Goal: Information Seeking & Learning: Learn about a topic

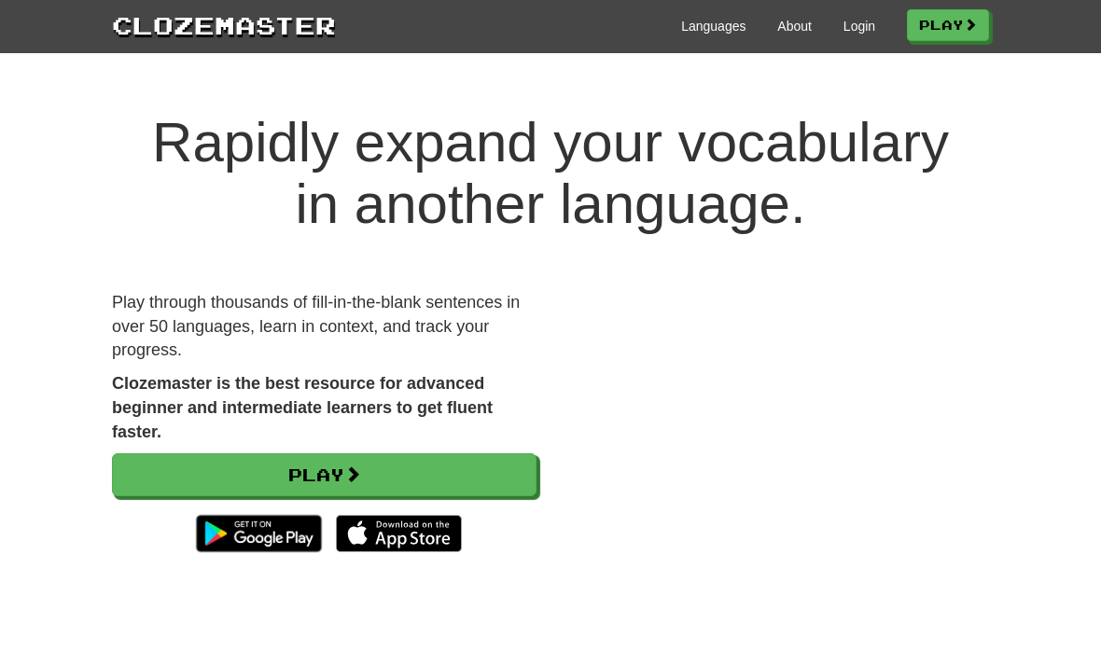
click at [416, 472] on link "Play" at bounding box center [324, 474] width 424 height 43
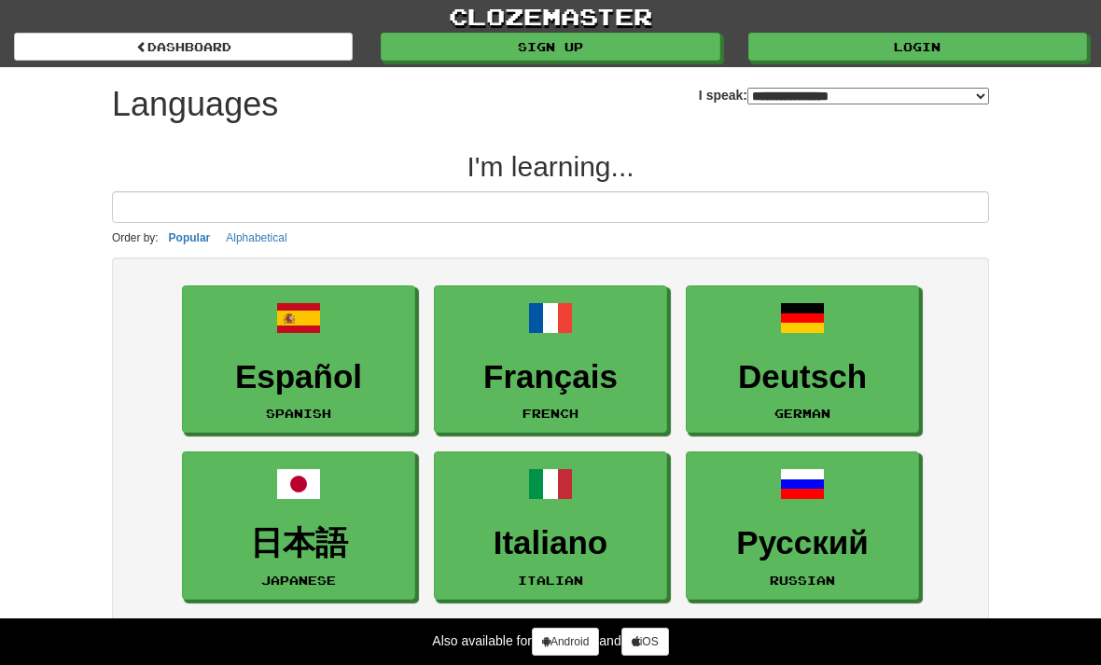
select select "*******"
click at [790, 392] on h3 "Deutsch" at bounding box center [802, 377] width 213 height 36
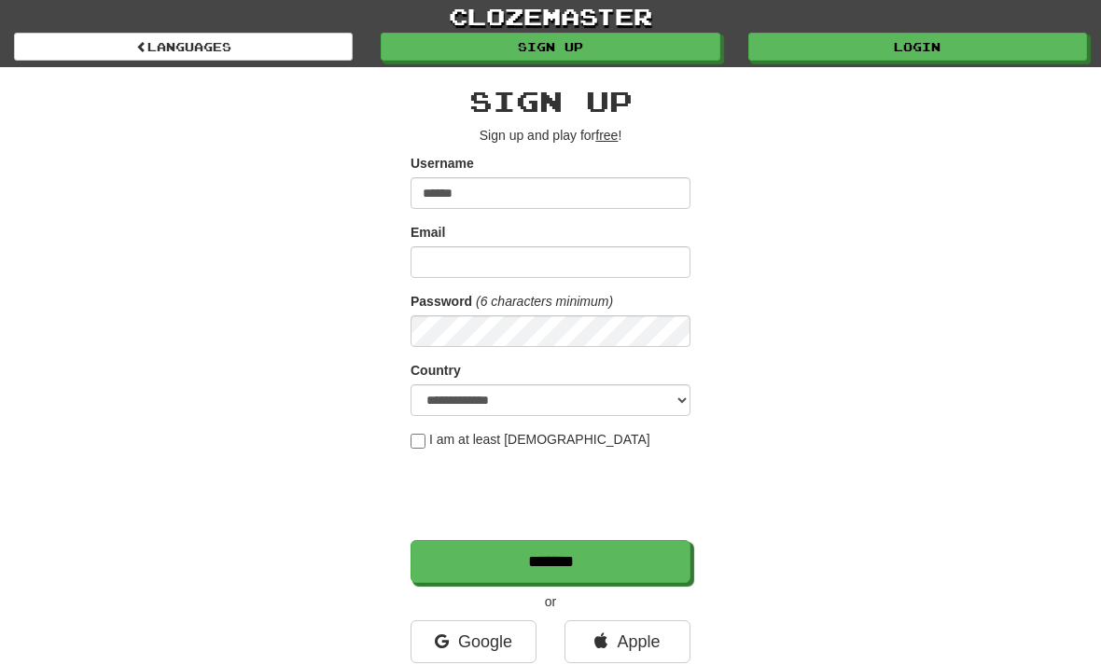
type input "******"
click at [532, 257] on input "Email" at bounding box center [550, 262] width 280 height 32
type input "***"
type input "**********"
click at [663, 393] on select "**********" at bounding box center [550, 400] width 280 height 32
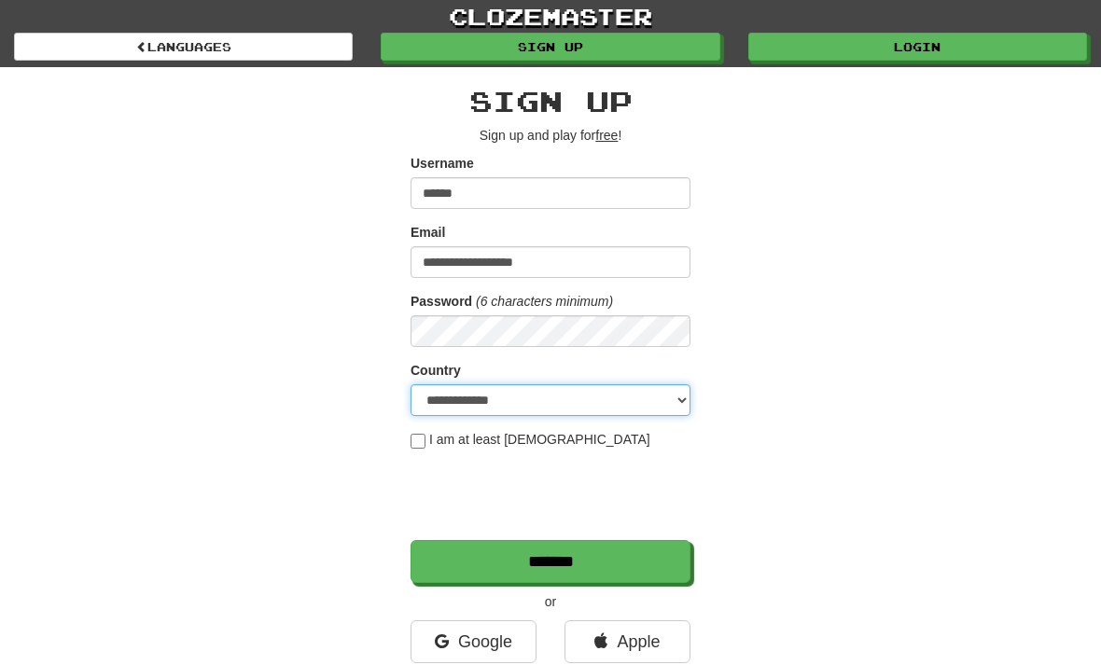
select select "**"
click at [560, 574] on input "*******" at bounding box center [550, 561] width 280 height 43
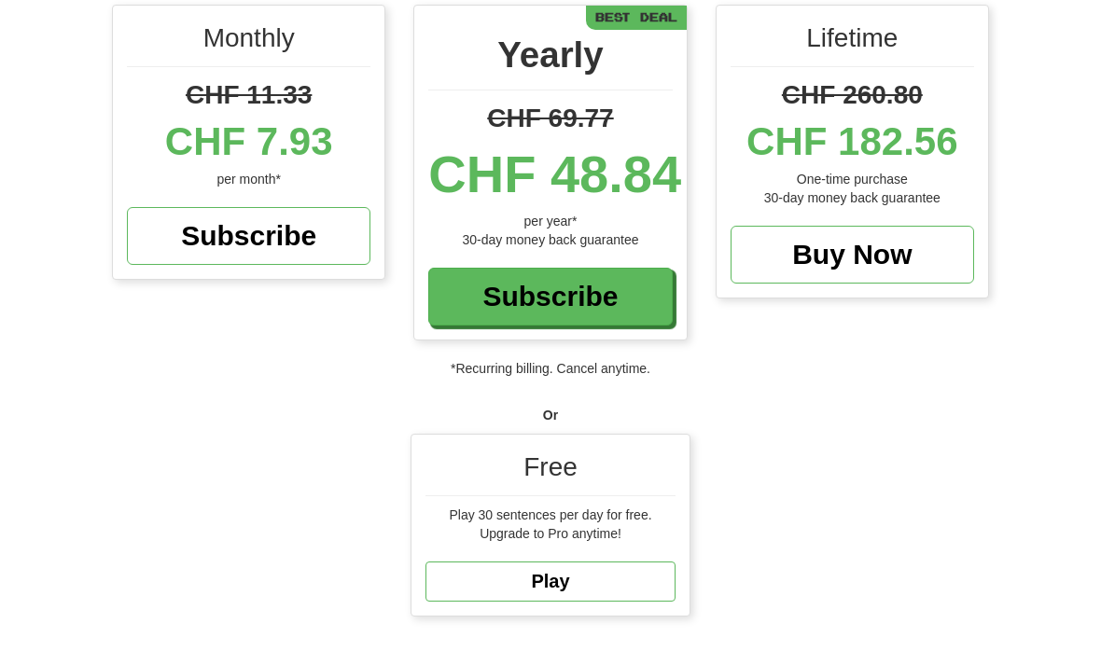
scroll to position [397, 0]
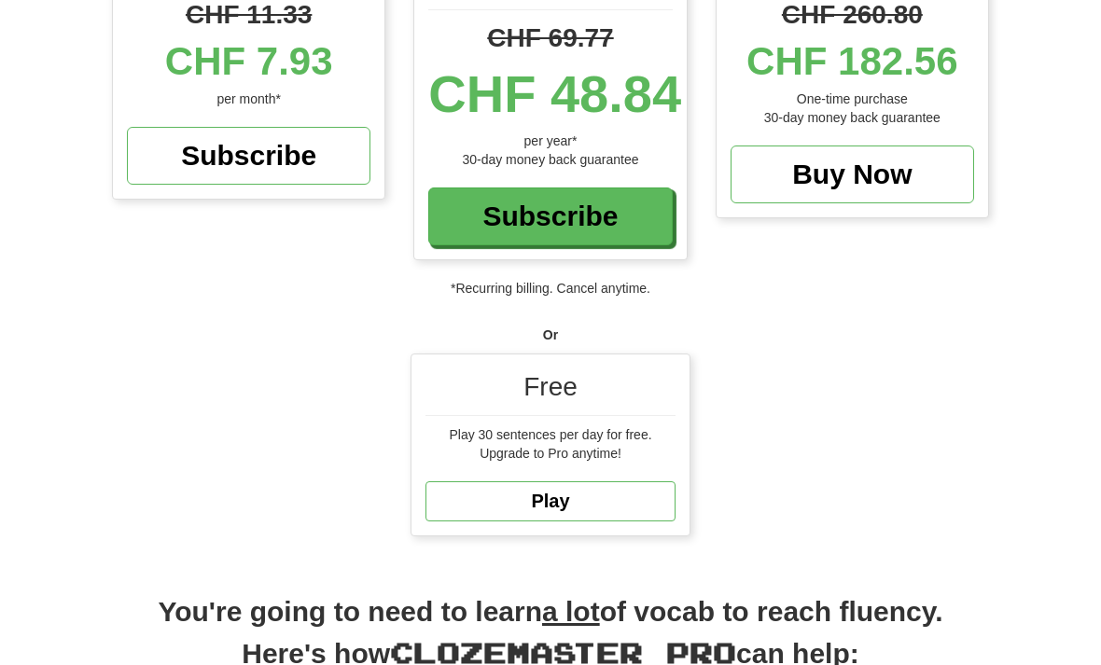
click at [570, 491] on link "Play" at bounding box center [550, 501] width 250 height 40
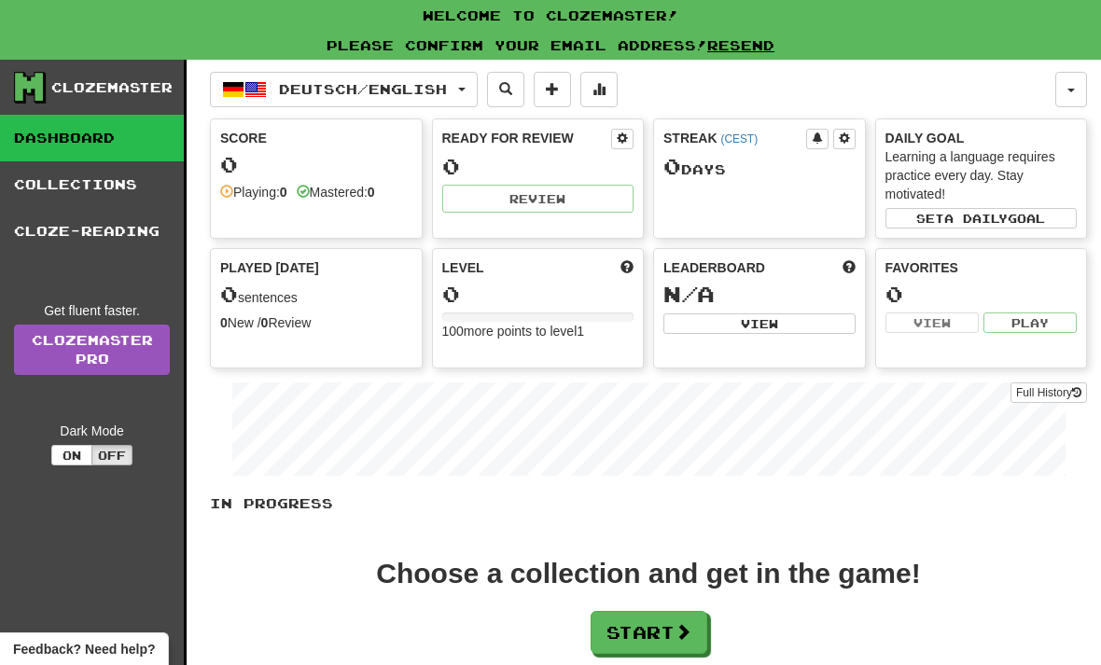
click at [691, 634] on span at bounding box center [682, 631] width 17 height 17
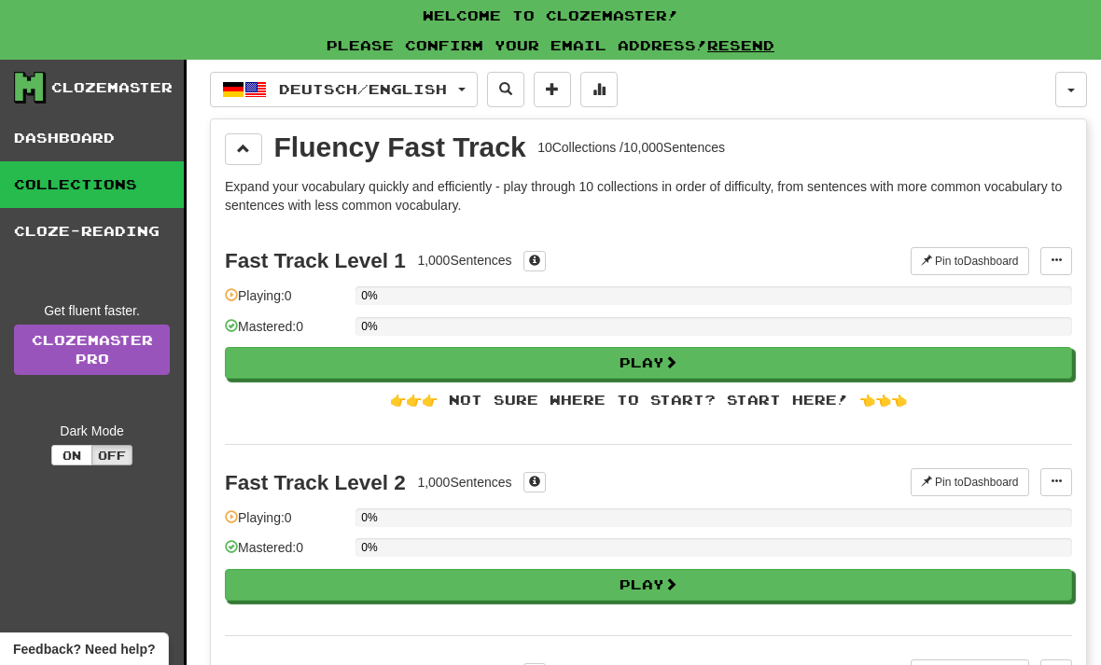
click at [700, 368] on button "Play" at bounding box center [648, 363] width 847 height 32
select select "**"
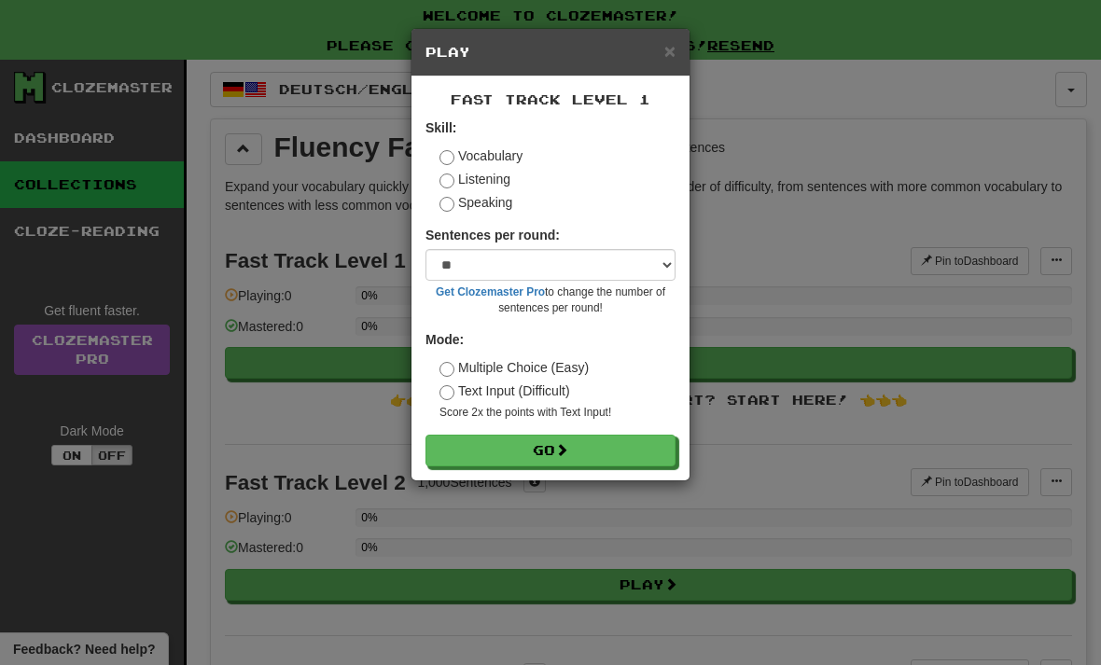
click at [643, 454] on button "Go" at bounding box center [550, 451] width 250 height 32
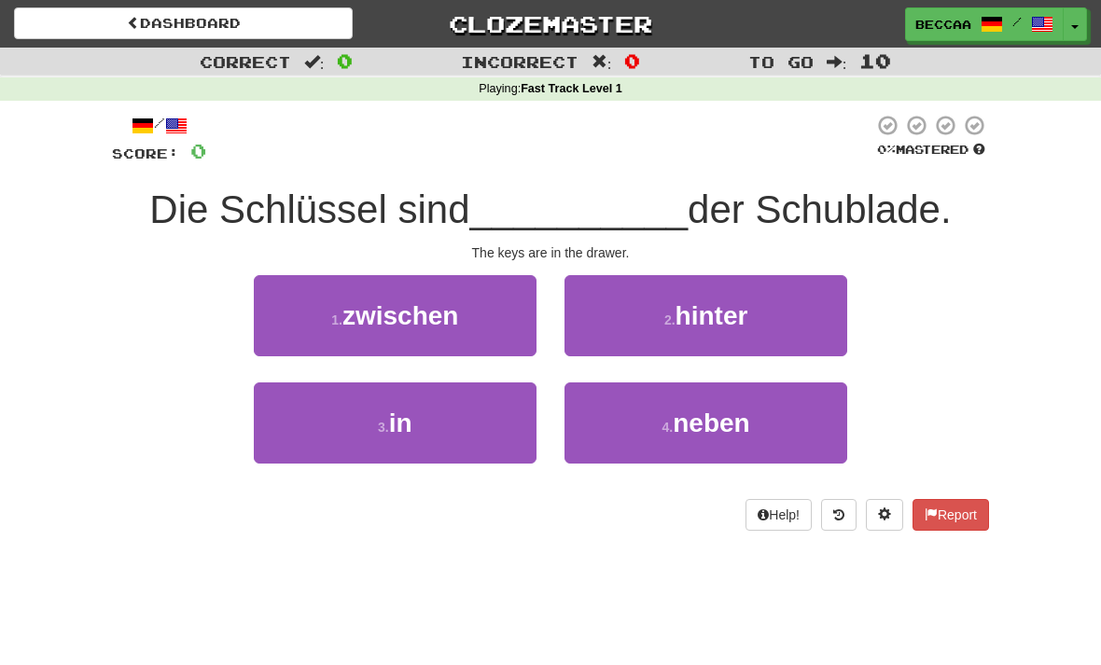
click at [520, 427] on button "3 . in" at bounding box center [395, 422] width 283 height 81
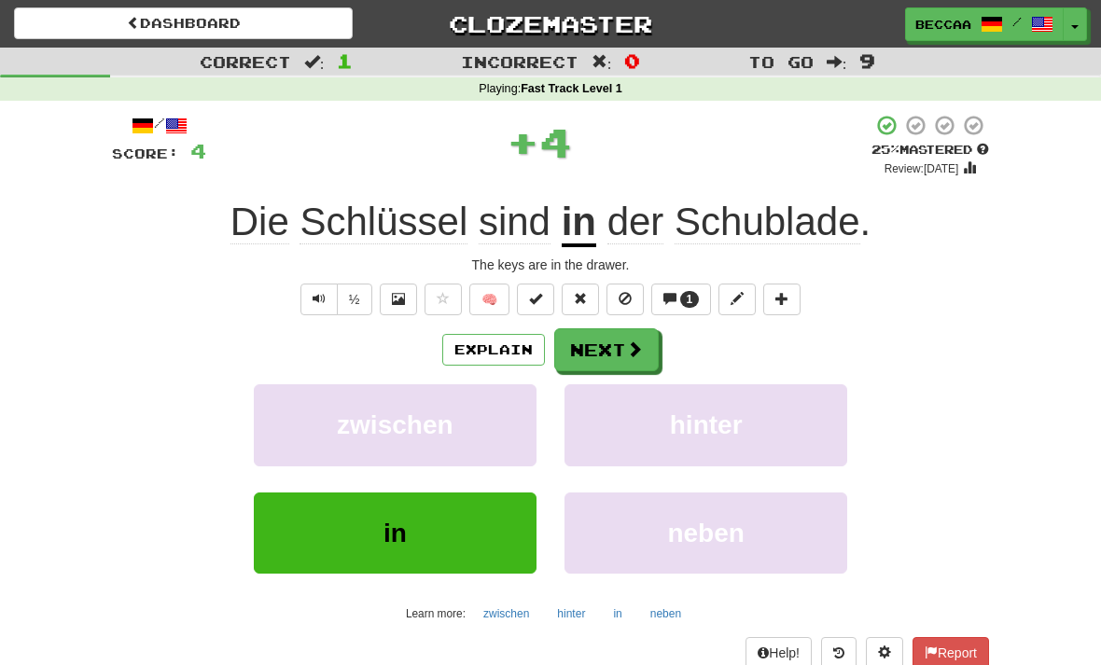
click at [616, 353] on button "Next" at bounding box center [606, 349] width 104 height 43
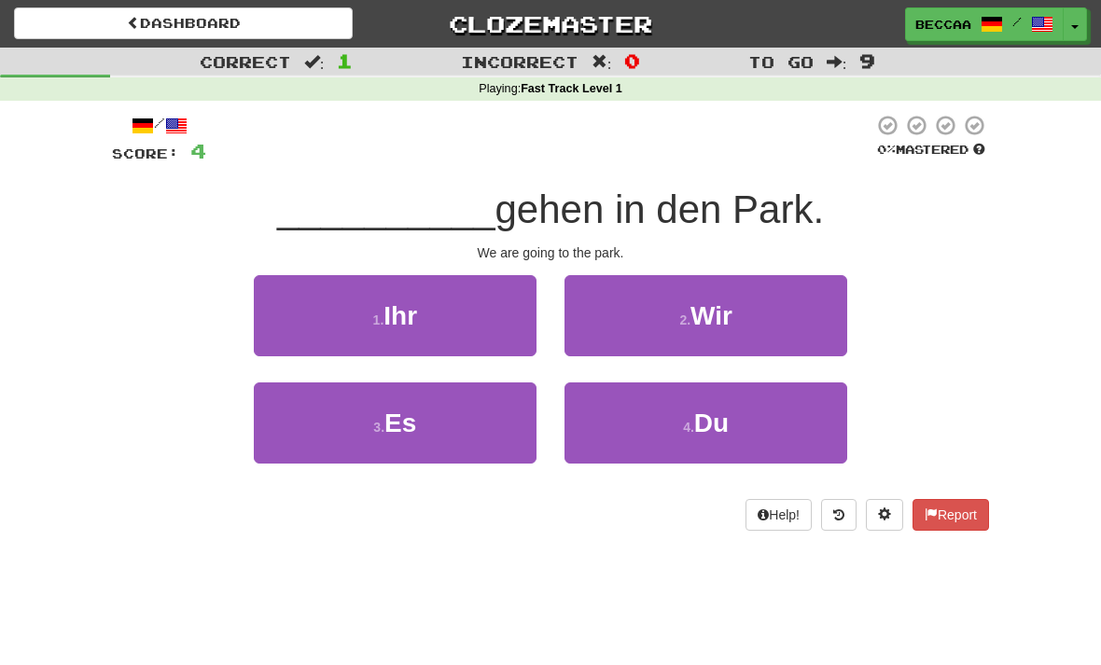
click at [726, 326] on span "Wir" at bounding box center [711, 315] width 42 height 29
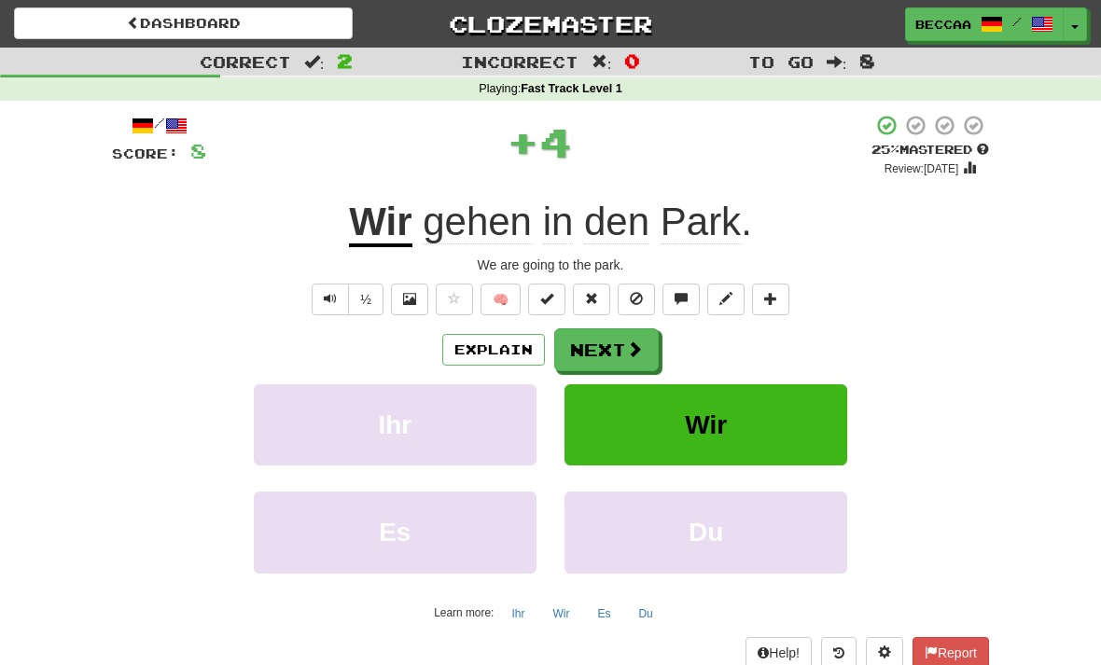
click at [639, 353] on span at bounding box center [634, 348] width 17 height 17
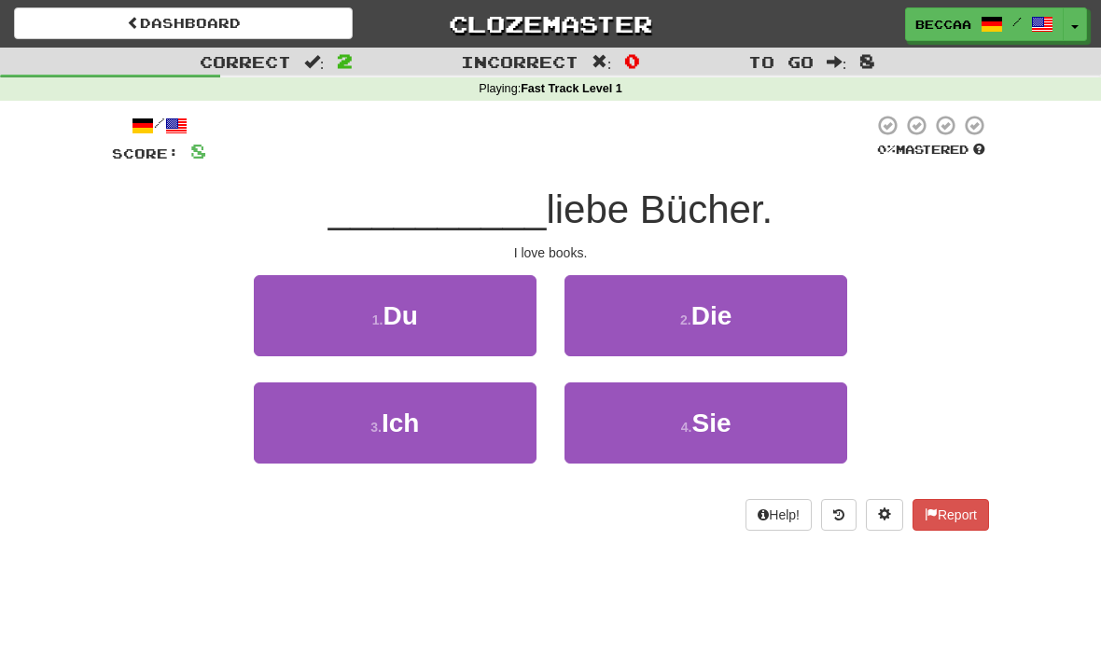
click at [474, 421] on button "3 . Ich" at bounding box center [395, 422] width 283 height 81
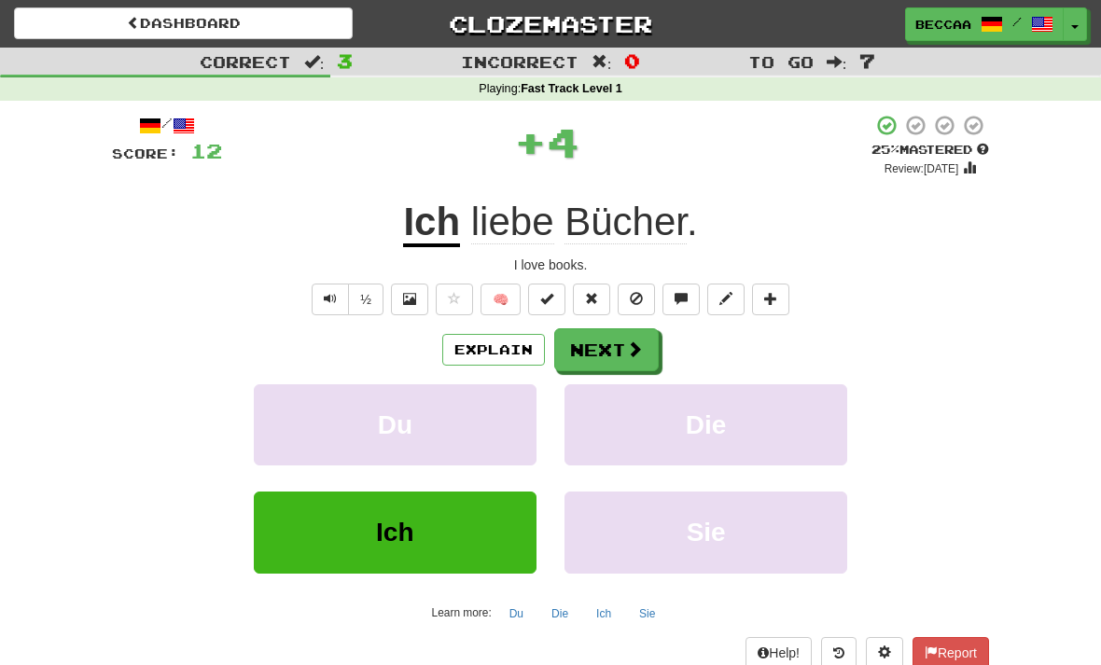
click at [628, 362] on button "Next" at bounding box center [606, 349] width 104 height 43
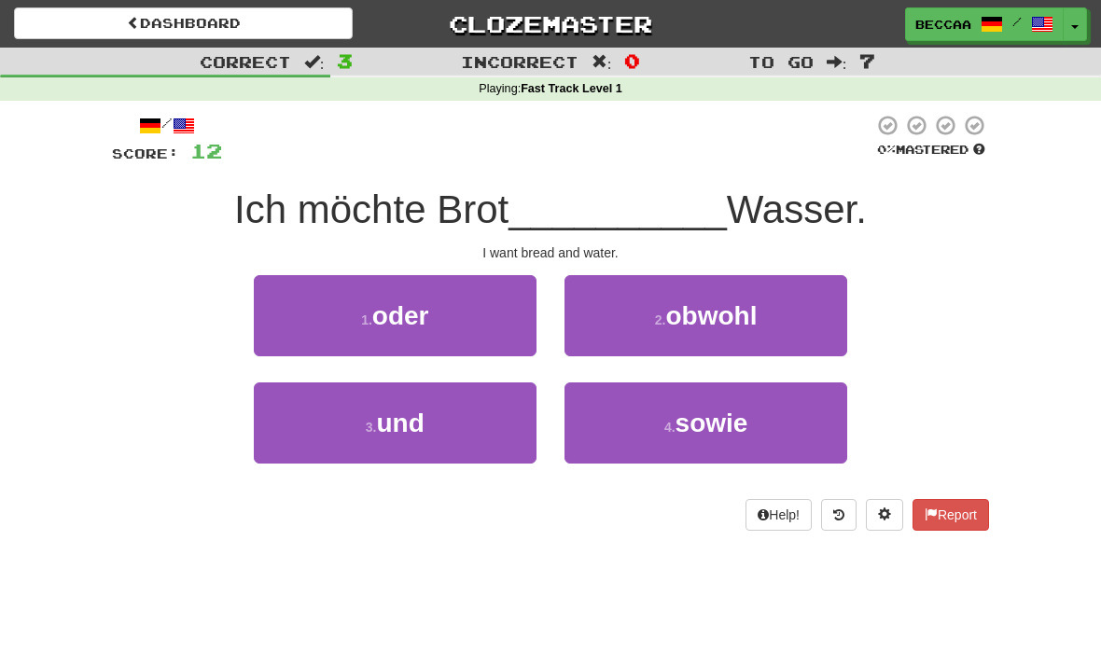
click at [489, 441] on button "3 . und" at bounding box center [395, 422] width 283 height 81
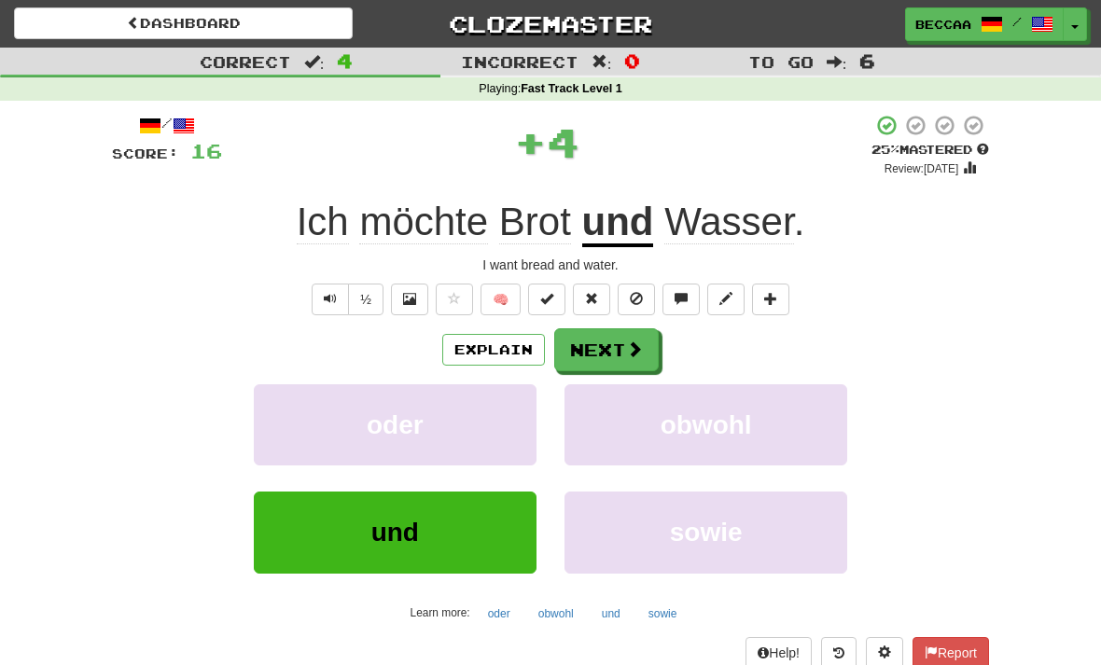
click at [627, 357] on button "Next" at bounding box center [606, 349] width 104 height 43
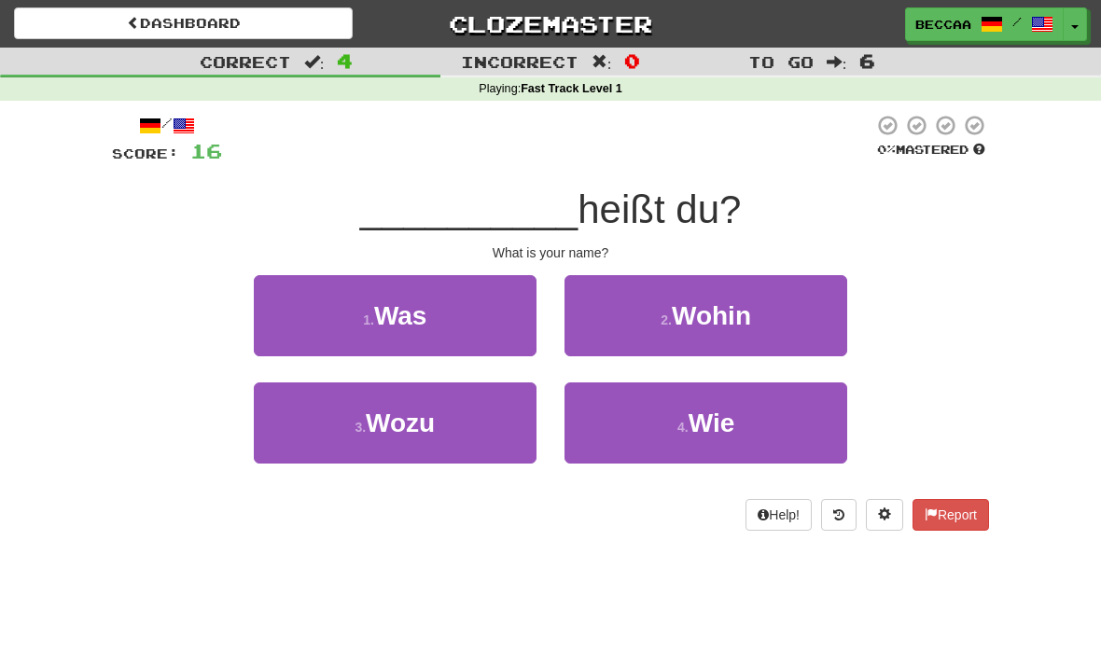
click at [662, 419] on button "4 . Wie" at bounding box center [705, 422] width 283 height 81
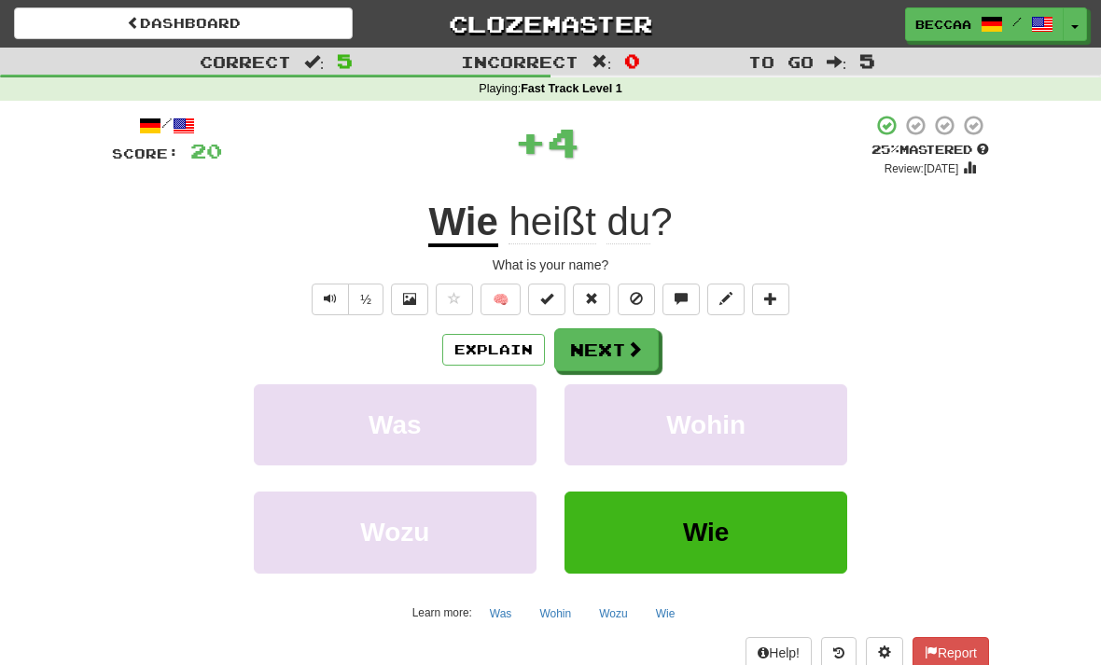
click at [627, 357] on button "Next" at bounding box center [606, 349] width 104 height 43
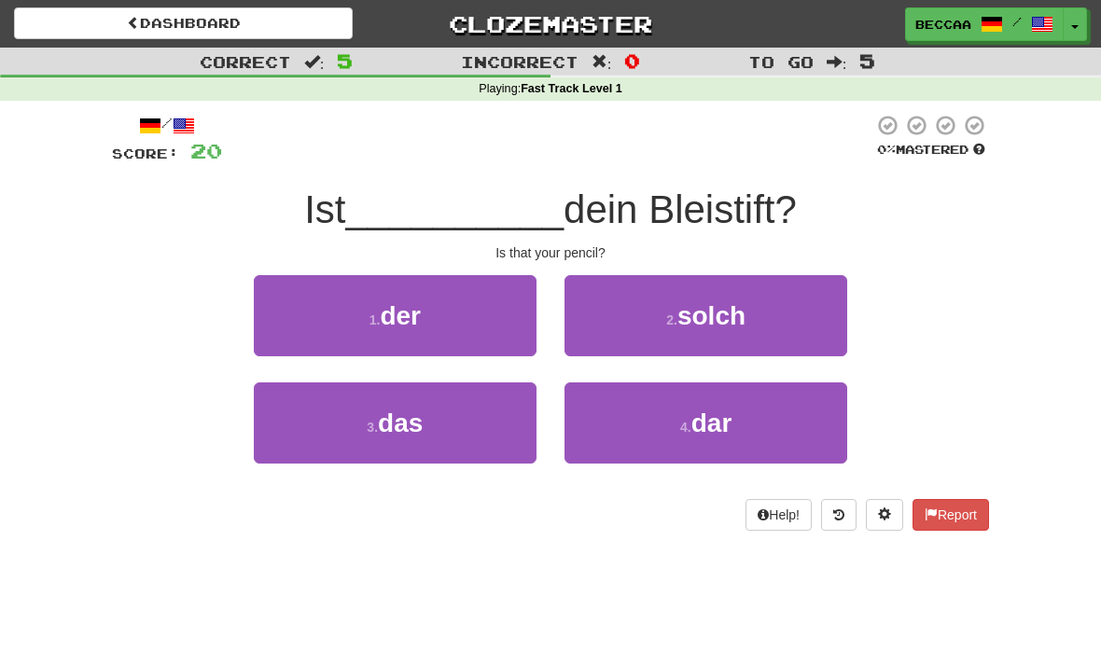
click at [515, 423] on button "3 . das" at bounding box center [395, 422] width 283 height 81
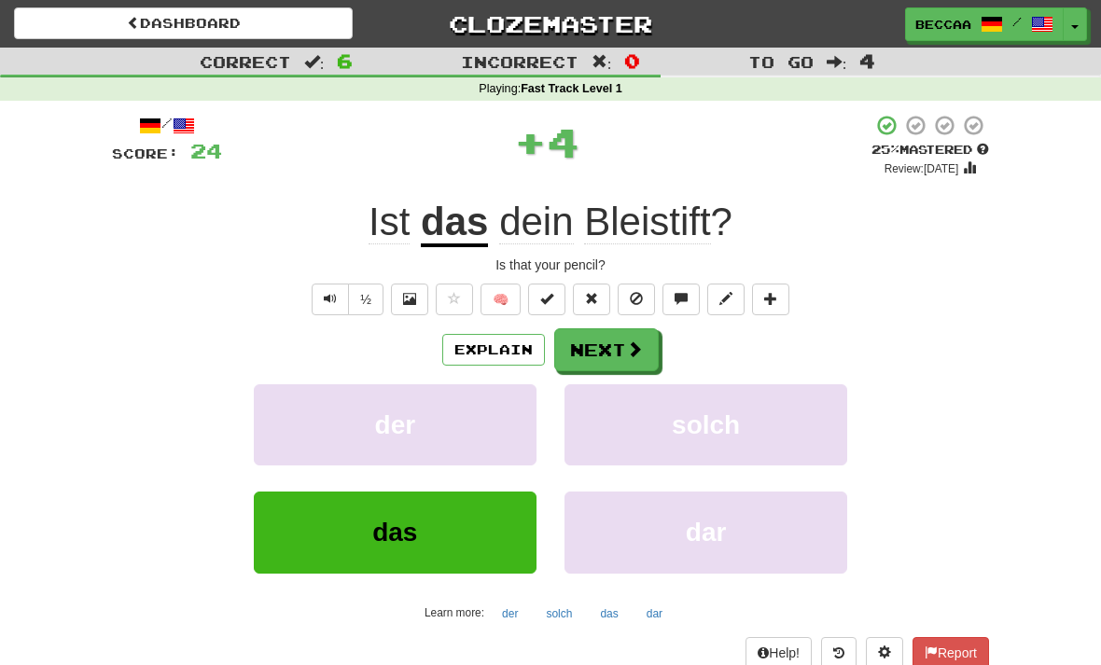
click at [644, 358] on button "Next" at bounding box center [606, 349] width 104 height 43
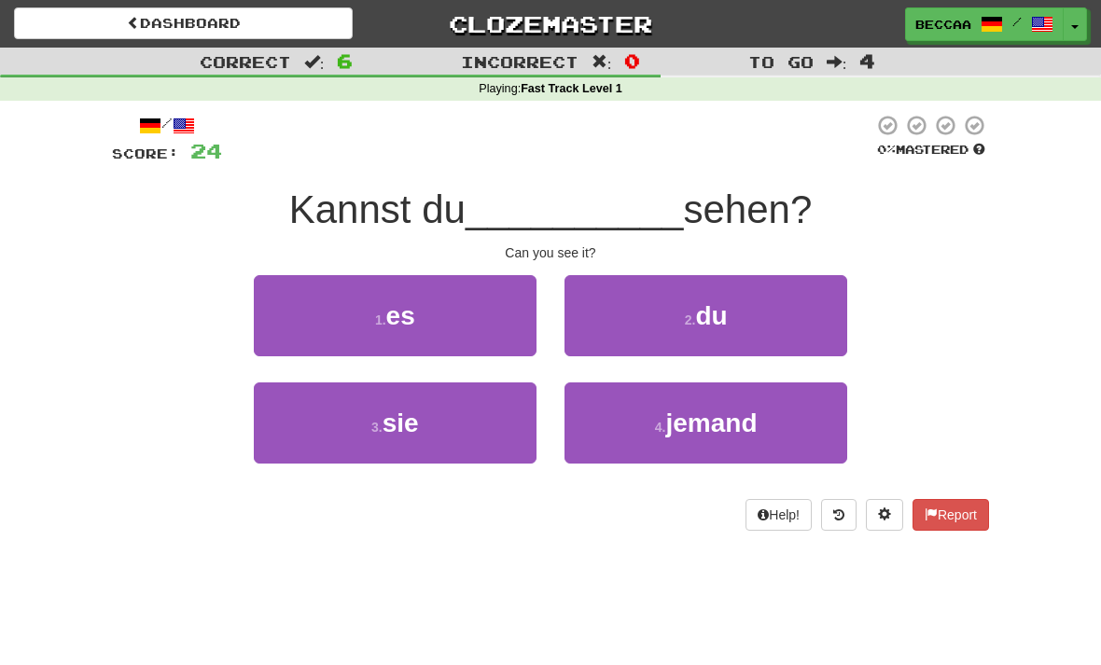
click at [491, 308] on button "1 . es" at bounding box center [395, 315] width 283 height 81
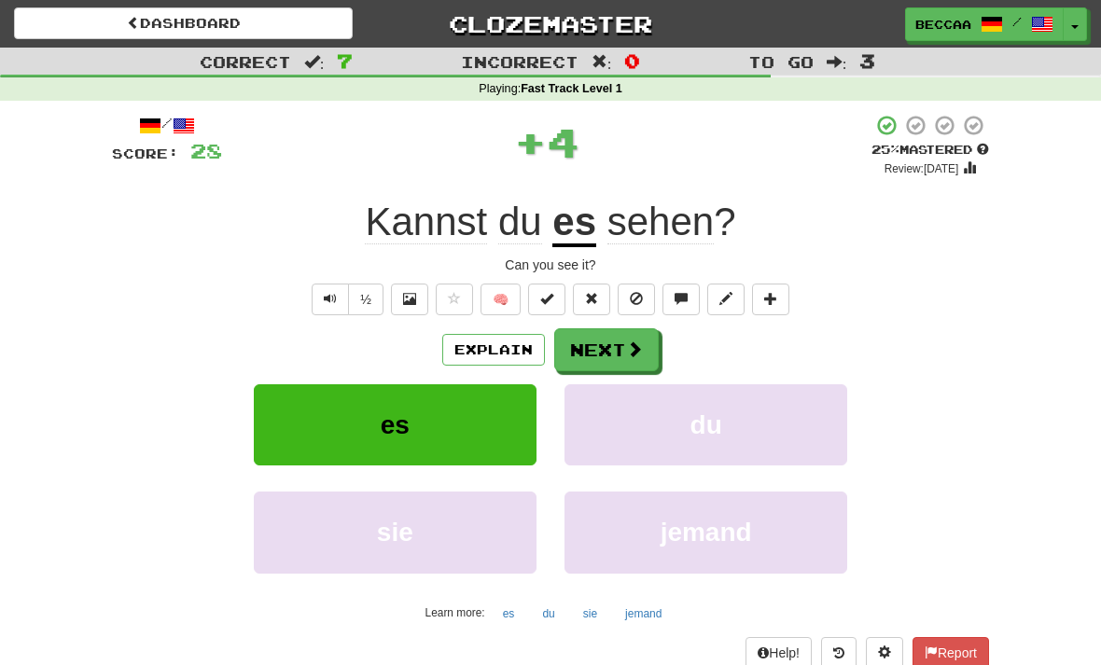
click at [623, 353] on button "Next" at bounding box center [606, 349] width 104 height 43
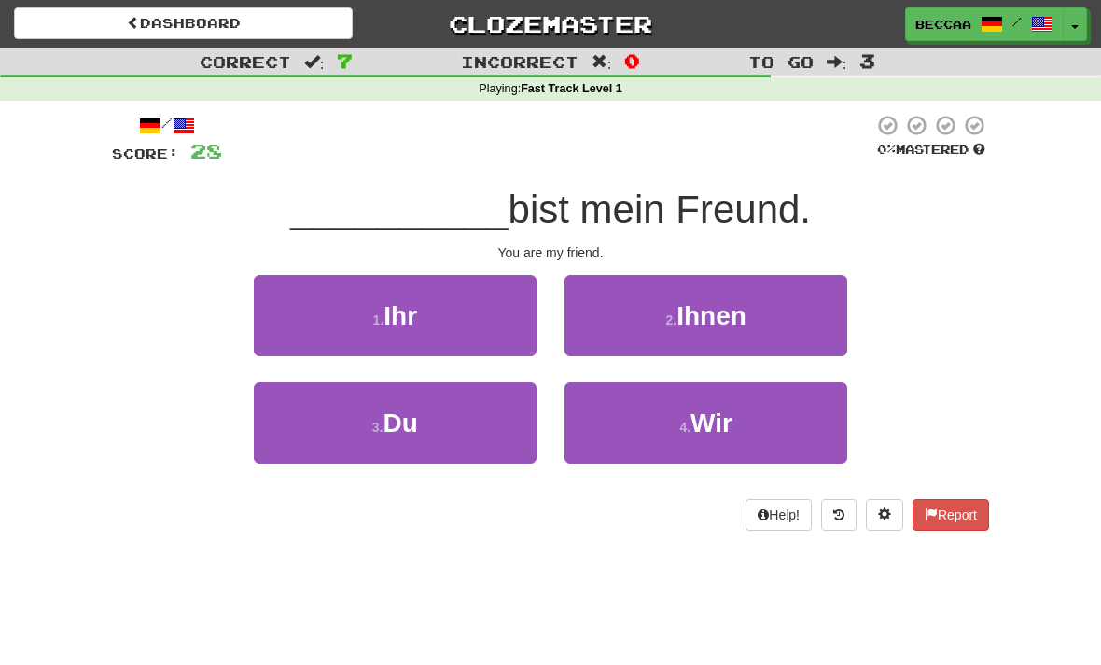
click at [462, 457] on button "3 . Du" at bounding box center [395, 422] width 283 height 81
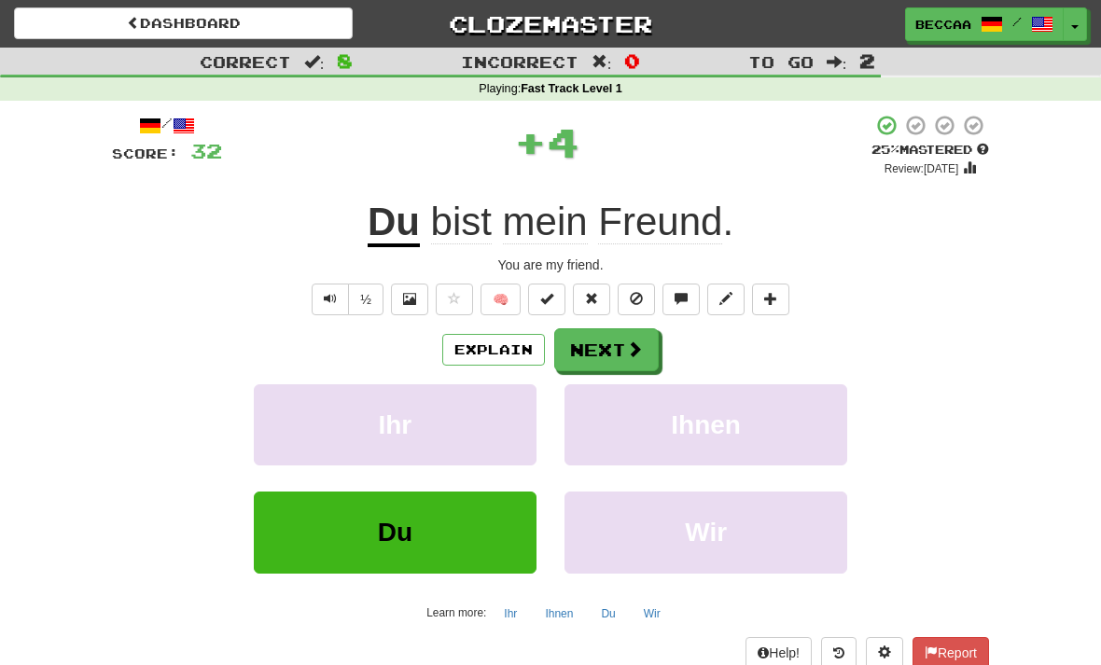
click at [631, 362] on button "Next" at bounding box center [606, 349] width 104 height 43
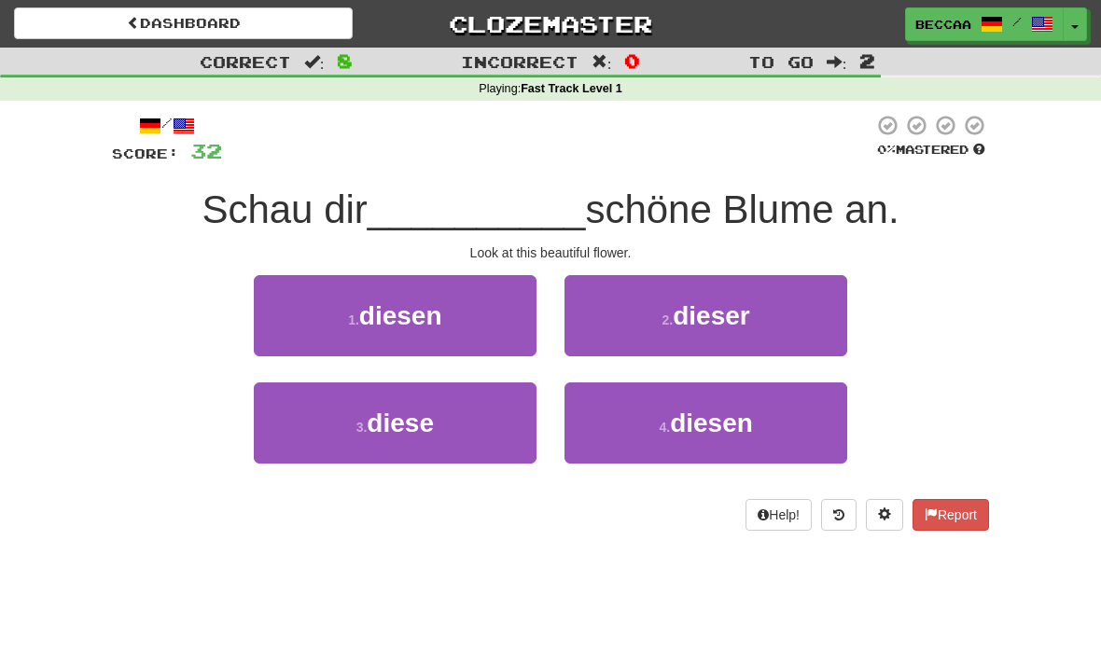
click at [465, 336] on button "1 . diesen" at bounding box center [395, 315] width 283 height 81
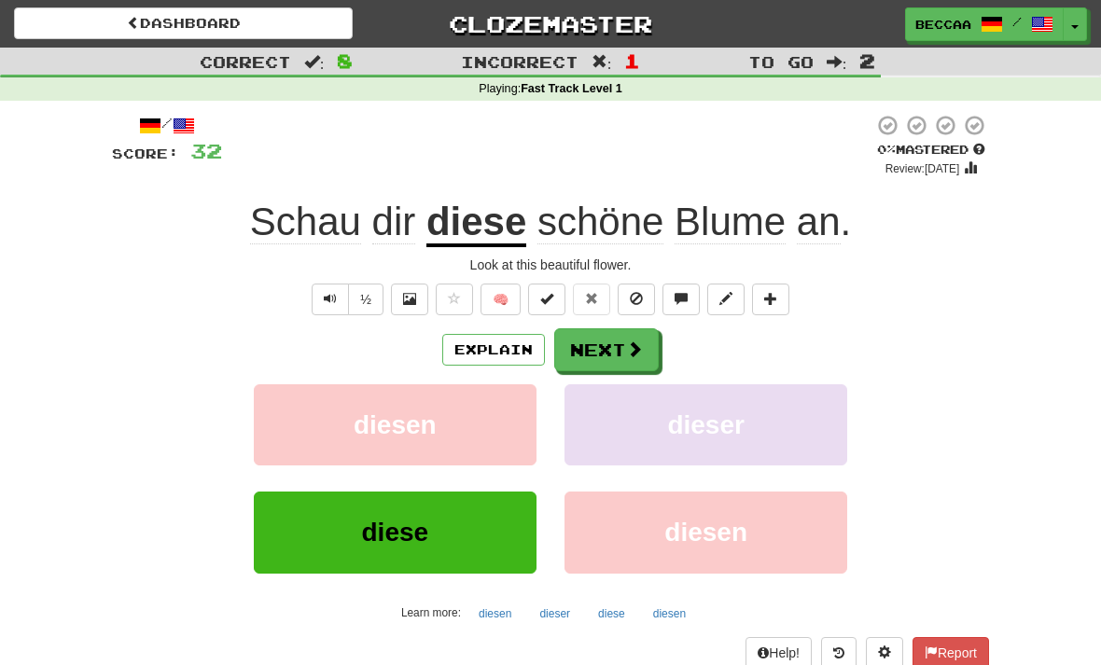
click at [511, 349] on button "Explain" at bounding box center [493, 350] width 103 height 32
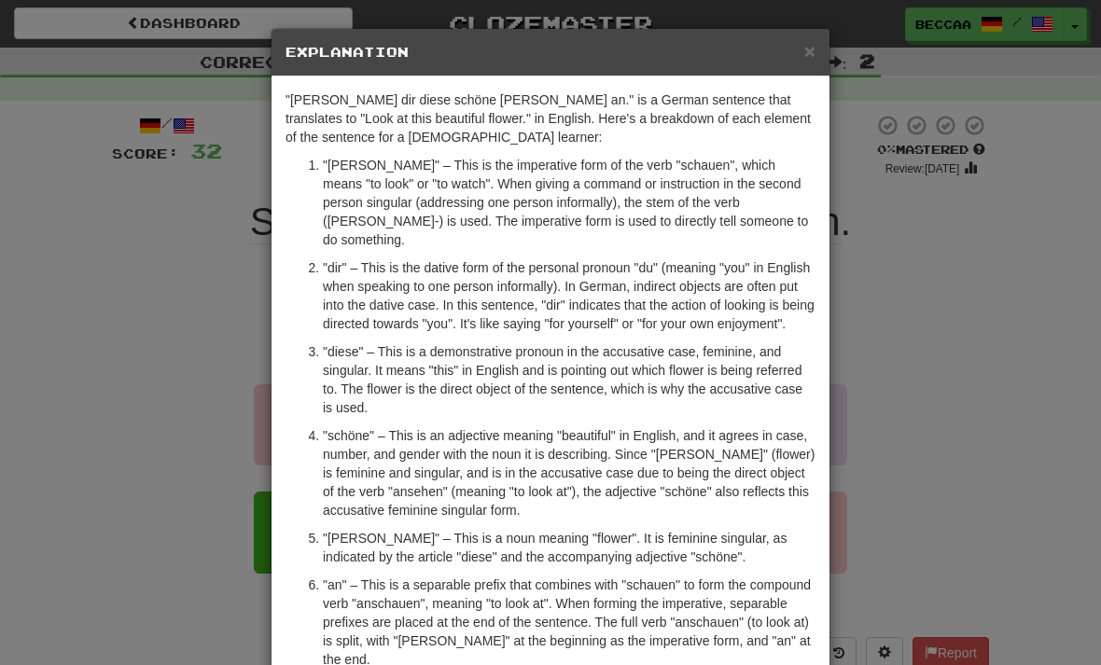
click at [810, 61] on span "×" at bounding box center [809, 50] width 11 height 21
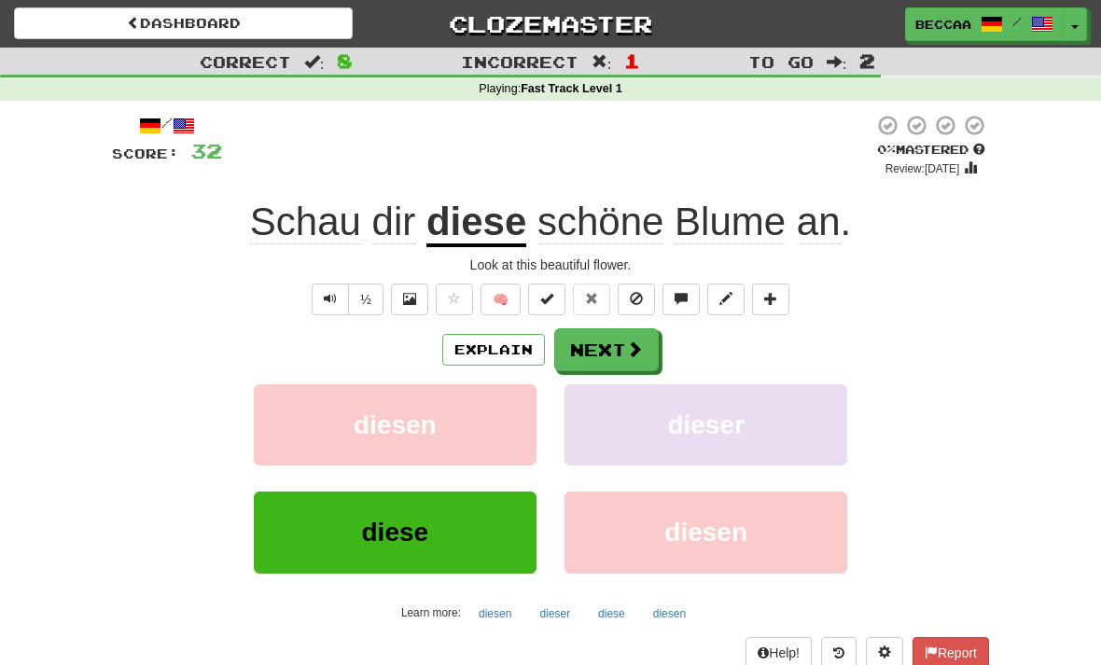
click at [626, 345] on span at bounding box center [634, 348] width 17 height 17
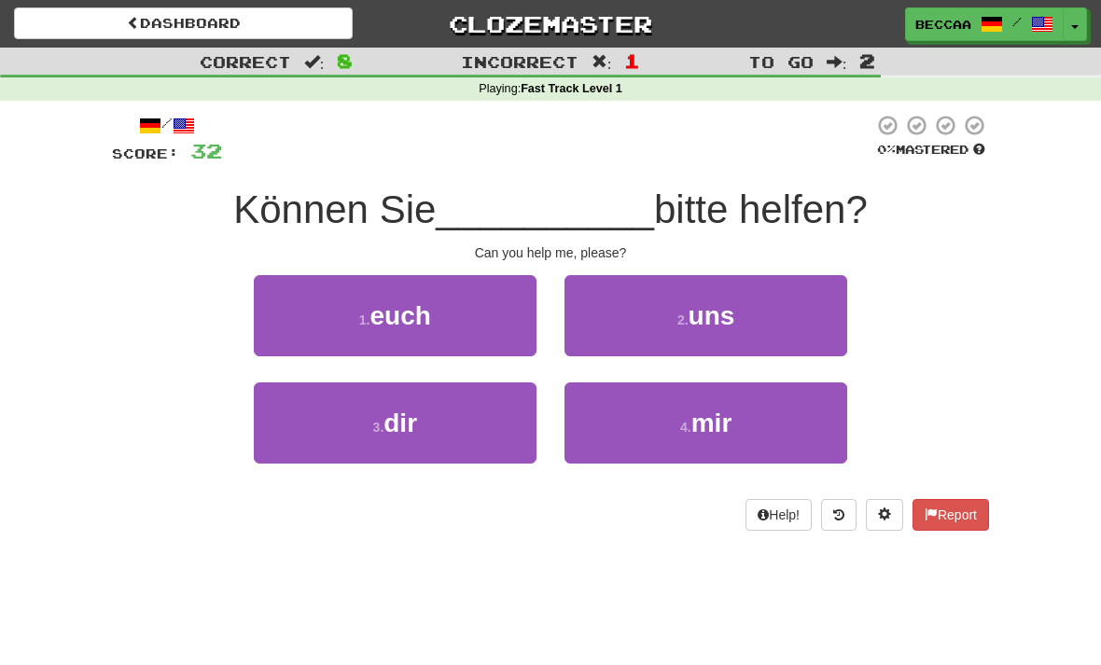
click at [692, 438] on button "4 . mir" at bounding box center [705, 422] width 283 height 81
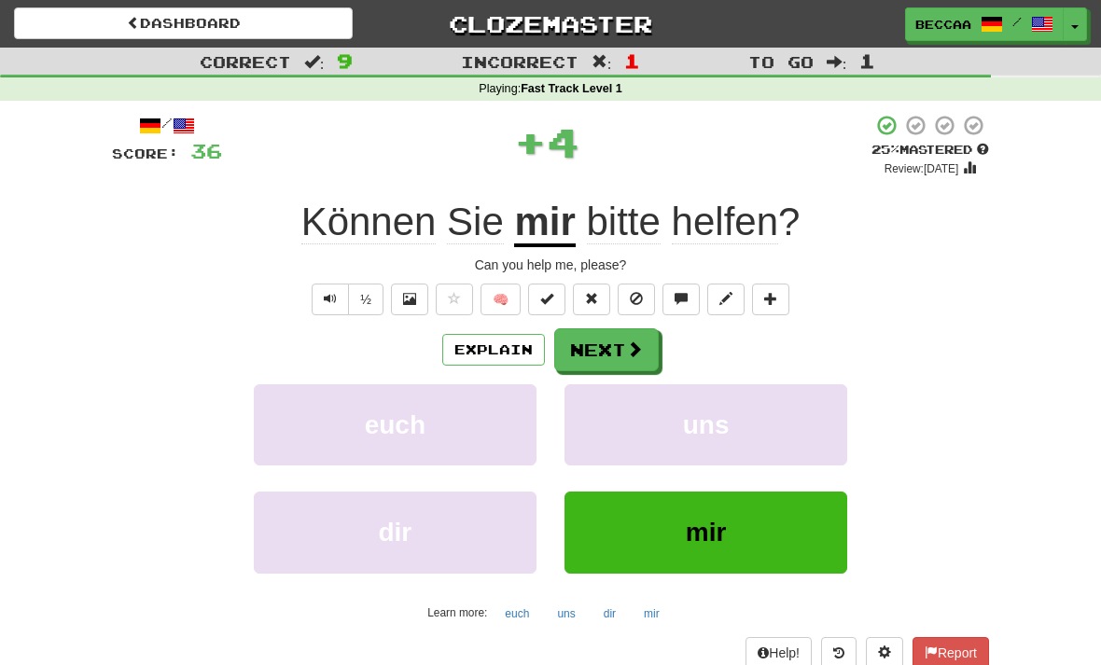
scroll to position [16, 0]
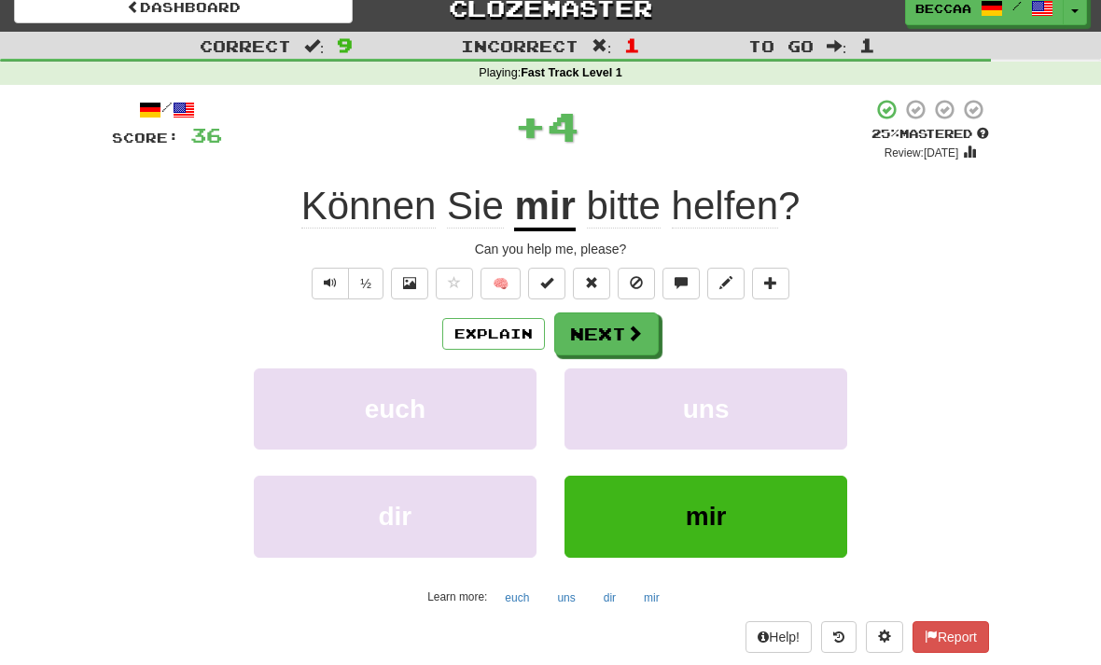
click at [622, 337] on button "Next" at bounding box center [606, 333] width 104 height 43
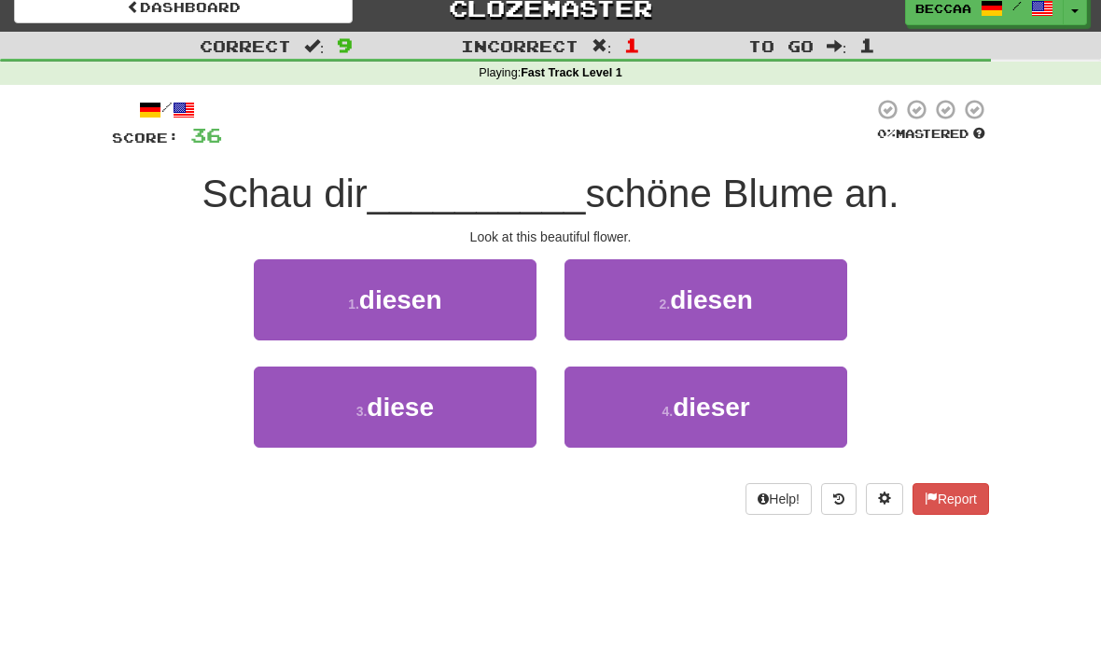
click at [493, 430] on button "3 . diese" at bounding box center [395, 407] width 283 height 81
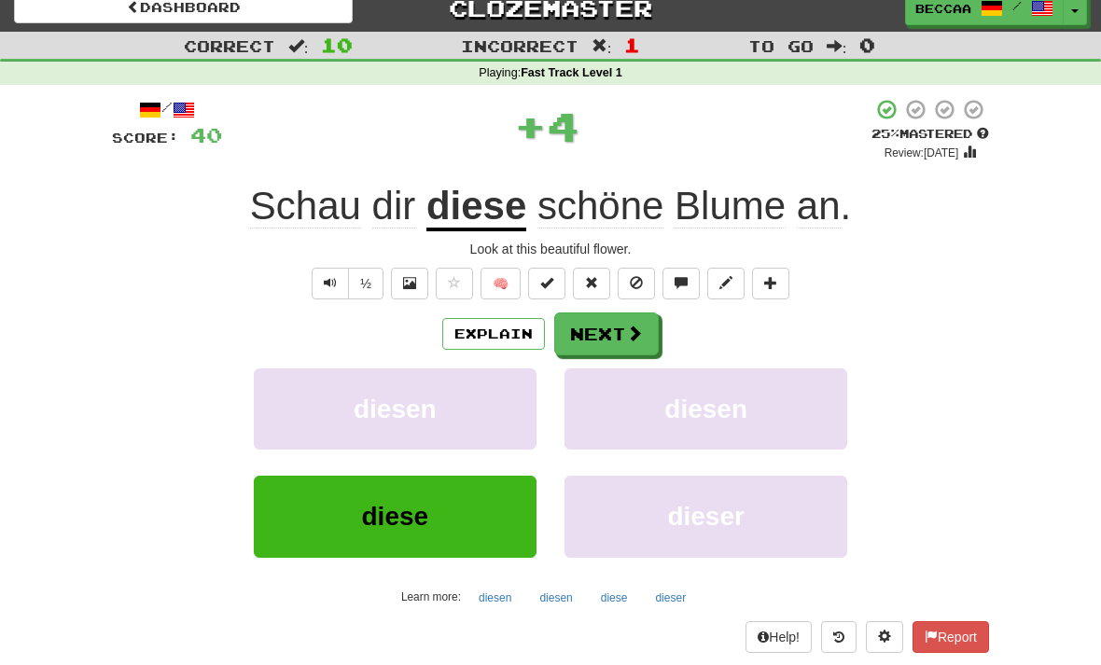
click at [645, 335] on button "Next" at bounding box center [606, 333] width 104 height 43
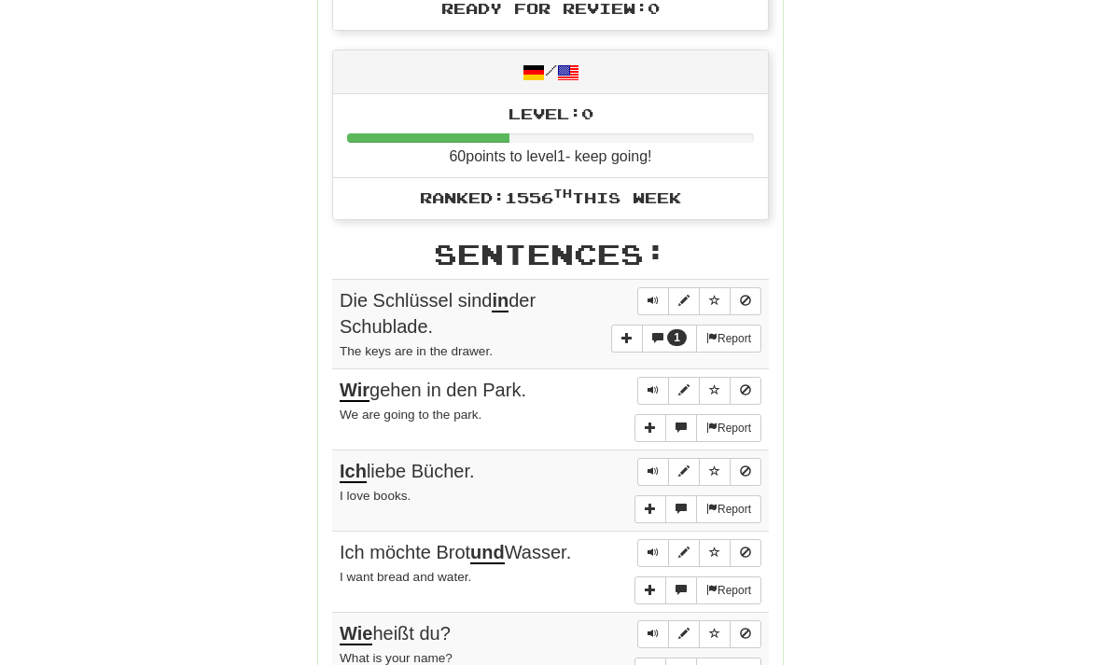
scroll to position [838, 0]
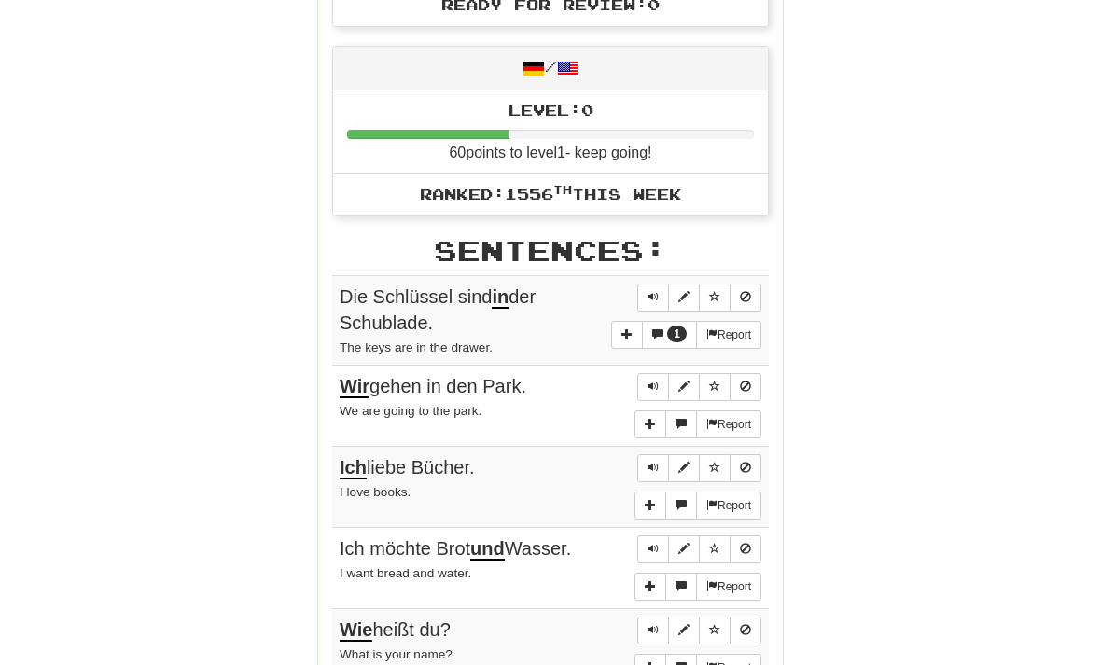
click at [667, 326] on span "1" at bounding box center [677, 334] width 20 height 17
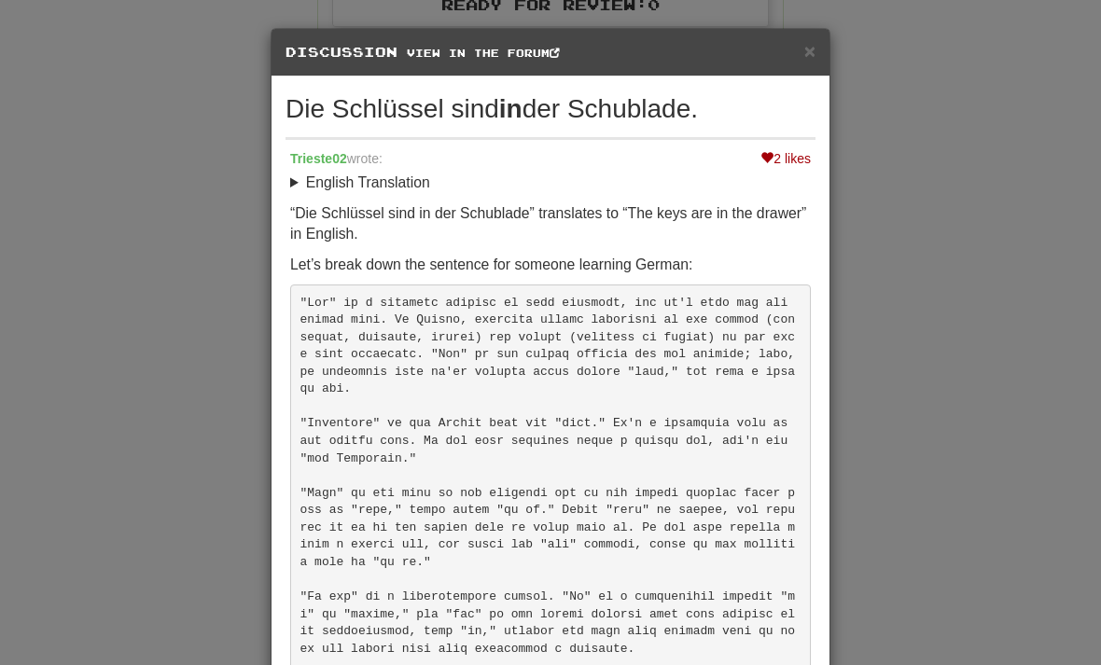
click at [927, 215] on div "× Discussion View in the forum Die Schlüssel sind in der Schublade. 2 likes Tri…" at bounding box center [550, 332] width 1101 height 665
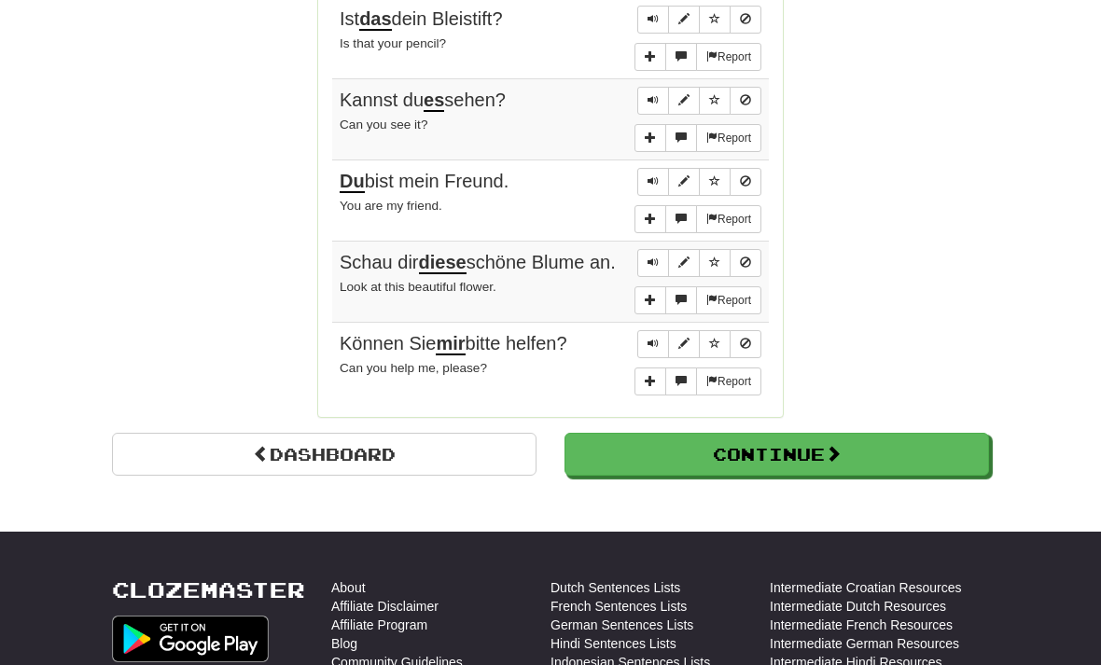
click at [849, 445] on button "Continue" at bounding box center [776, 454] width 424 height 43
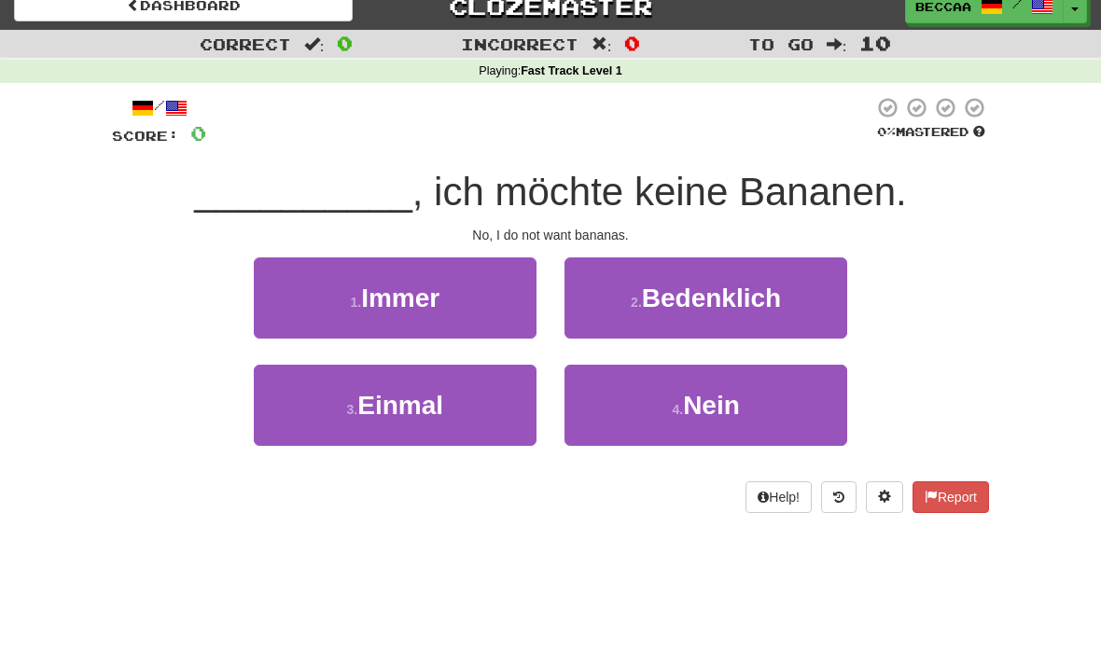
scroll to position [0, 0]
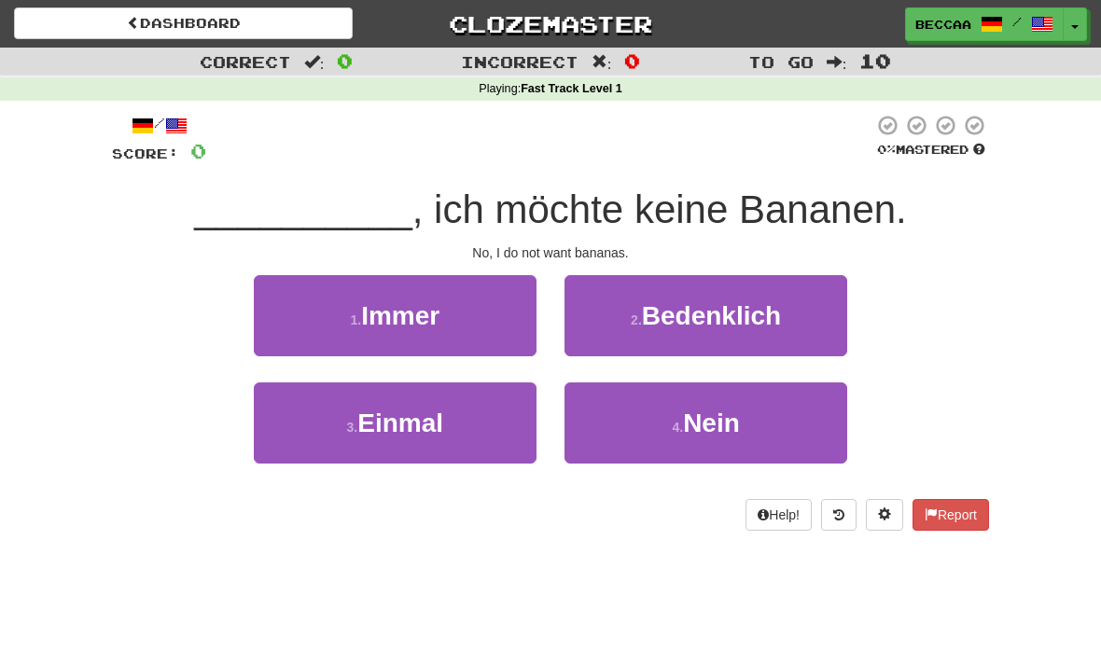
click at [724, 420] on span "Nein" at bounding box center [711, 422] width 57 height 29
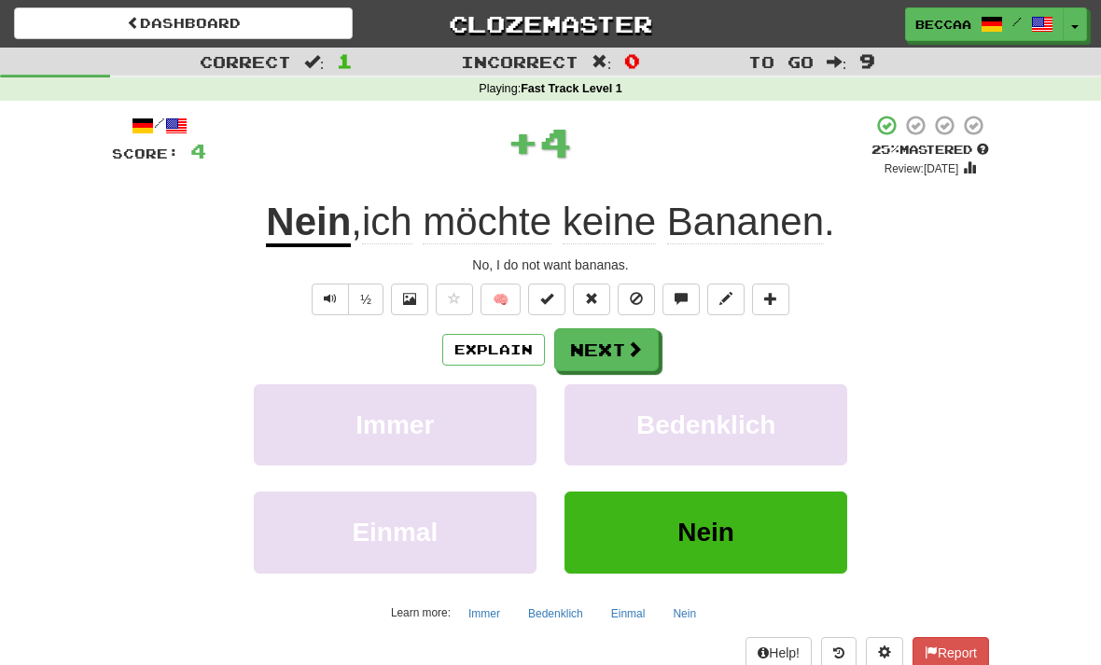
click at [741, 559] on button "Nein" at bounding box center [705, 531] width 283 height 81
